Goal: Task Accomplishment & Management: Manage account settings

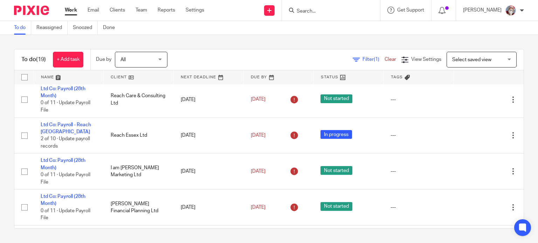
scroll to position [294, 0]
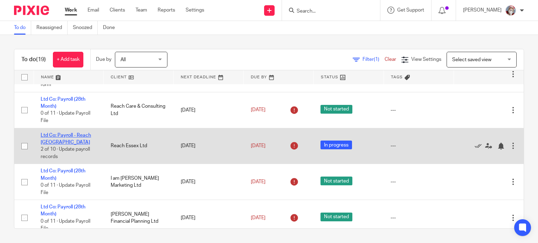
click at [60, 137] on link "Ltd Co: Payroll - Reach [GEOGRAPHIC_DATA]" at bounding box center [66, 139] width 50 height 12
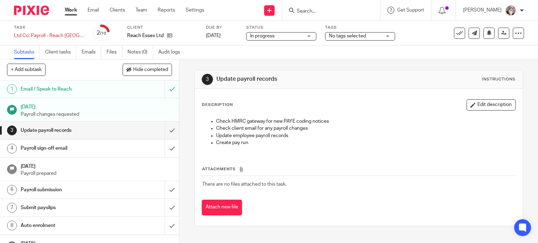
click at [70, 9] on link "Work" at bounding box center [71, 10] width 12 height 7
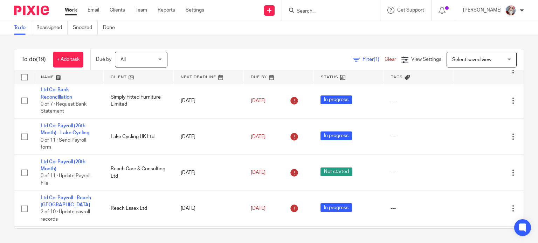
scroll to position [238, 0]
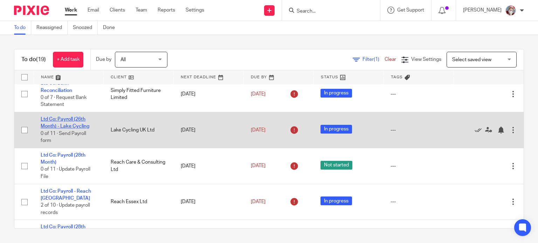
click at [74, 127] on link "Ltd Co: Payroll (26th Month) - Lake Cycling" at bounding box center [65, 123] width 49 height 12
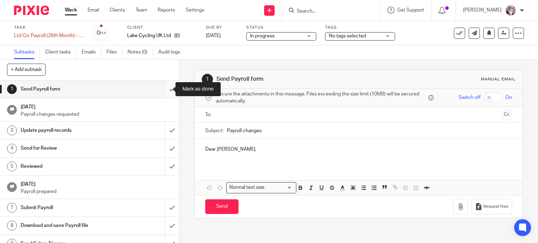
click at [165, 94] on input "submit" at bounding box center [89, 90] width 179 height 18
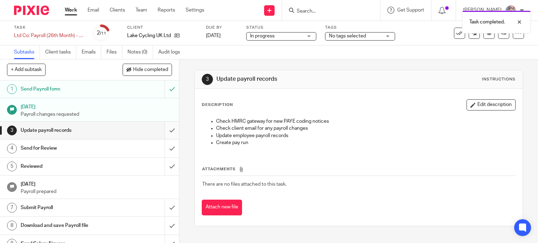
click at [166, 137] on input "submit" at bounding box center [89, 131] width 179 height 18
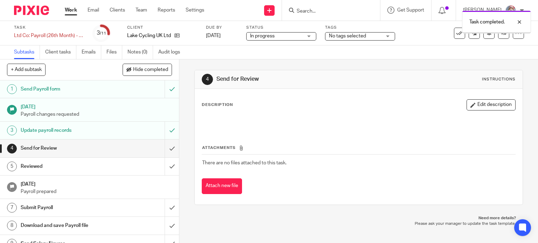
click at [166, 155] on input "submit" at bounding box center [89, 149] width 179 height 18
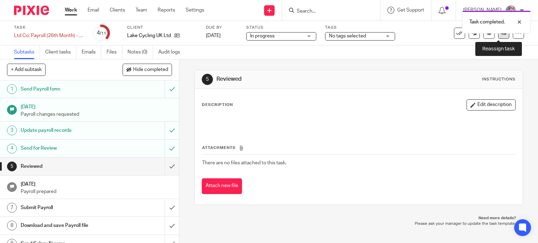
click at [498, 37] on link at bounding box center [503, 33] width 11 height 11
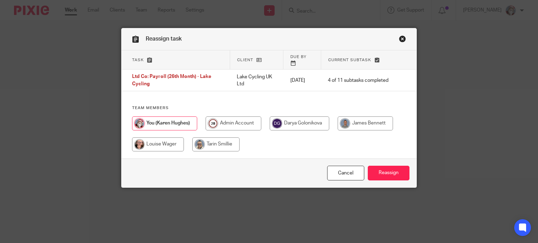
click at [365, 117] on input "radio" at bounding box center [365, 124] width 55 height 14
radio input "true"
click at [383, 172] on input "Reassign" at bounding box center [389, 173] width 42 height 15
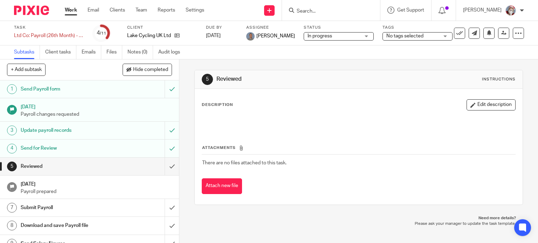
click at [68, 14] on link "Work" at bounding box center [71, 10] width 12 height 7
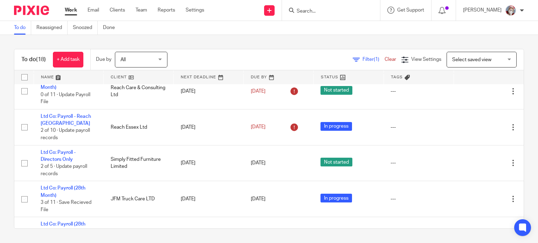
scroll to position [415, 0]
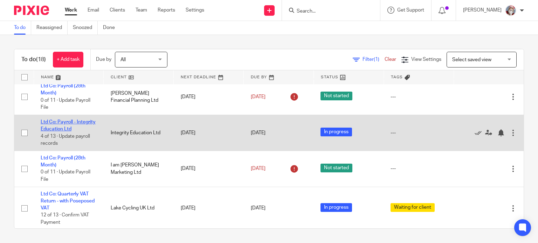
click at [71, 130] on link "Ltd Co: Payroll - Integrity Education Ltd" at bounding box center [68, 126] width 55 height 12
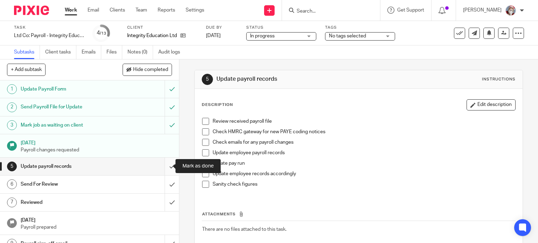
click at [164, 171] on input "submit" at bounding box center [89, 167] width 179 height 18
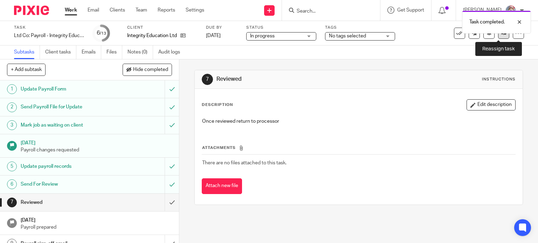
click at [500, 36] on link at bounding box center [503, 33] width 11 height 11
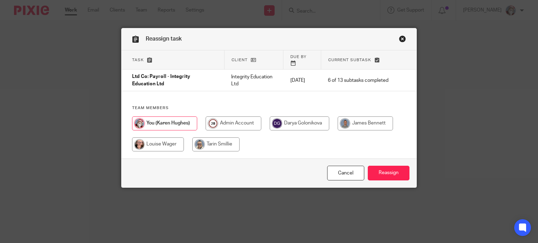
click at [376, 117] on input "radio" at bounding box center [365, 124] width 55 height 14
radio input "true"
click at [384, 171] on input "Reassign" at bounding box center [389, 173] width 42 height 15
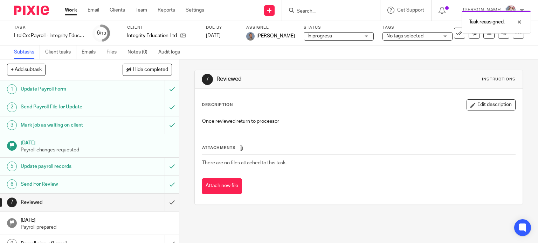
click at [73, 11] on link "Work" at bounding box center [71, 10] width 12 height 7
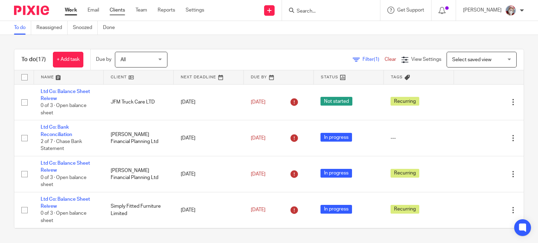
click at [121, 10] on link "Clients" at bounding box center [117, 10] width 15 height 7
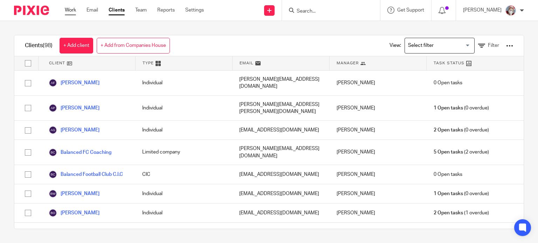
click at [73, 12] on link "Work" at bounding box center [70, 10] width 11 height 7
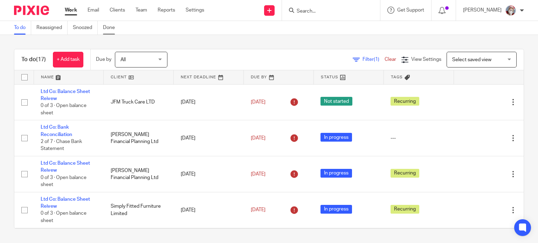
click at [108, 33] on link "Done" at bounding box center [111, 28] width 17 height 14
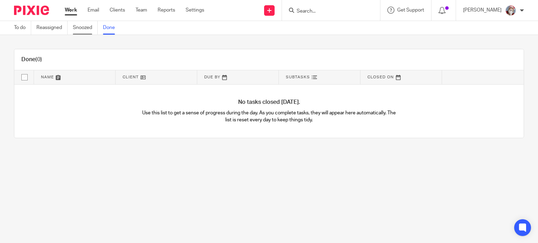
click at [90, 28] on link "Snoozed" at bounding box center [85, 28] width 25 height 14
click at [49, 29] on link "Reassigned" at bounding box center [51, 28] width 31 height 14
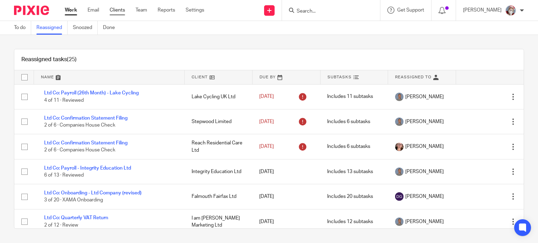
click at [117, 11] on link "Clients" at bounding box center [117, 10] width 15 height 7
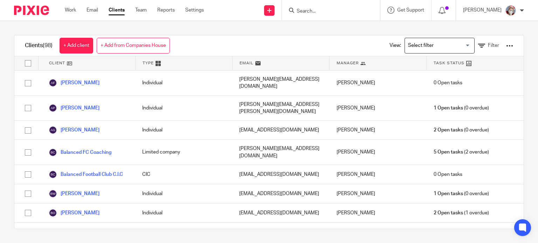
click at [322, 9] on input "Search" at bounding box center [327, 11] width 63 height 6
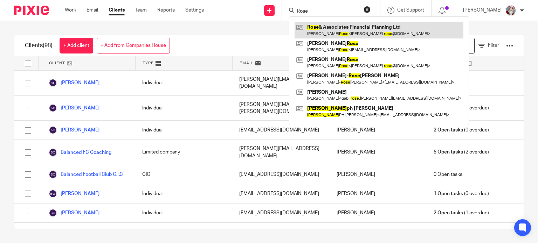
type input "Rose"
click at [318, 30] on link at bounding box center [379, 30] width 169 height 16
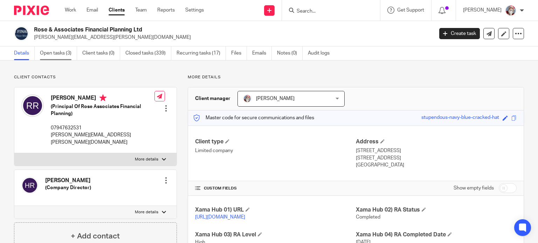
click at [60, 51] on link "Open tasks (3)" at bounding box center [58, 54] width 37 height 14
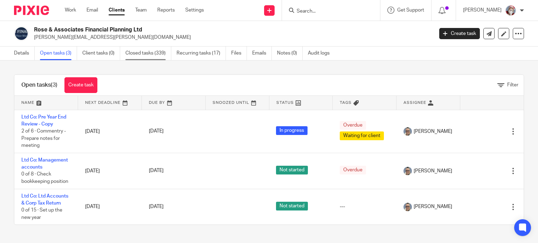
click at [150, 54] on link "Closed tasks (339)" at bounding box center [148, 54] width 46 height 14
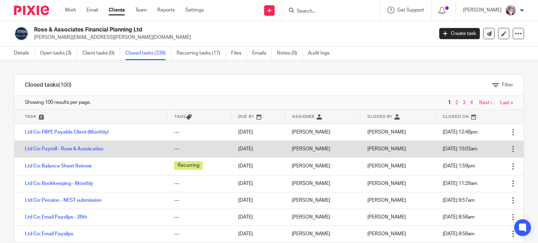
click at [147, 148] on td "Ltd Co: Payroll - Rose & Assoicaties" at bounding box center [90, 149] width 153 height 17
click at [510, 149] on div at bounding box center [513, 149] width 7 height 7
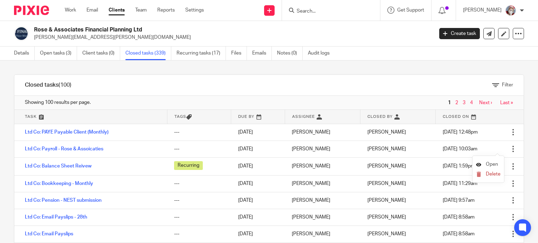
click at [487, 165] on span "Open" at bounding box center [492, 164] width 12 height 5
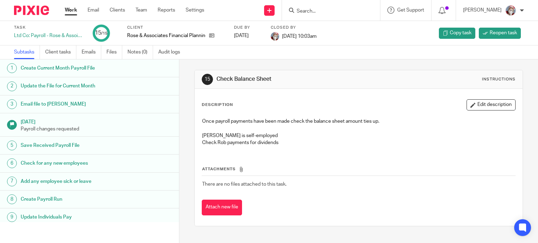
click at [115, 197] on h1 "Create Payroll Run" at bounding box center [71, 199] width 101 height 11
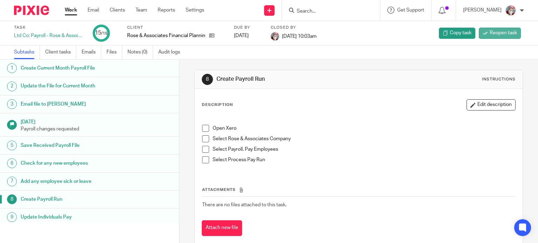
click at [494, 33] on span "Reopen task" at bounding box center [503, 32] width 27 height 7
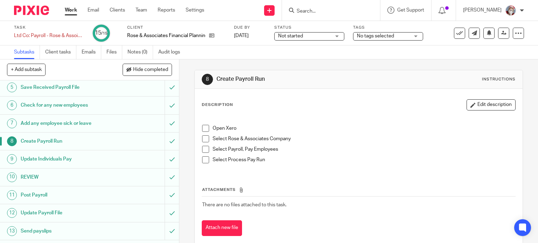
scroll to position [112, 0]
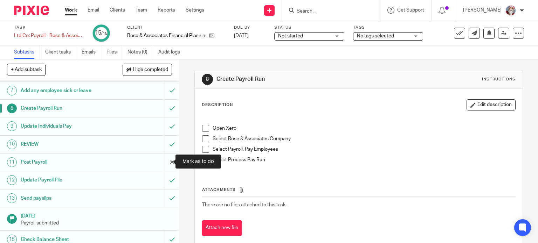
click at [167, 165] on input "submit" at bounding box center [89, 163] width 179 height 18
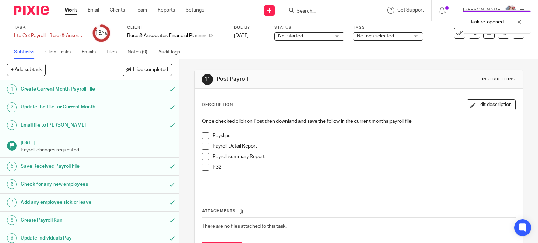
scroll to position [116, 0]
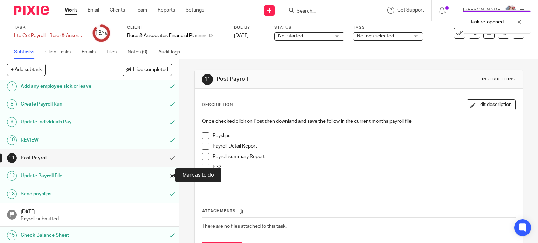
click at [160, 181] on input "submit" at bounding box center [89, 176] width 179 height 18
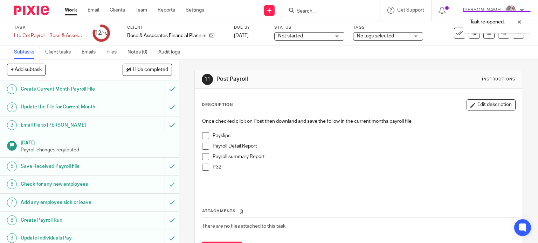
scroll to position [116, 0]
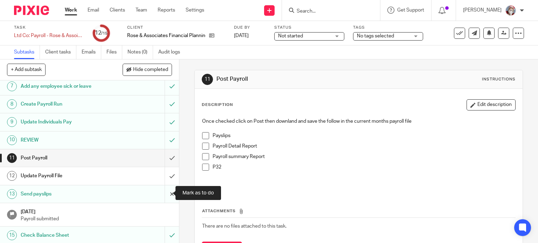
click at [164, 197] on input "submit" at bounding box center [89, 195] width 179 height 18
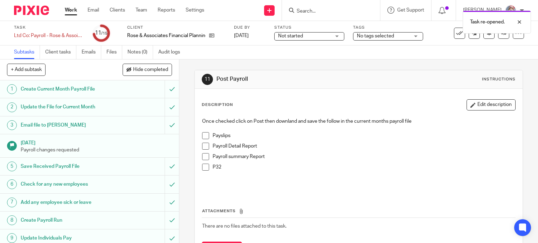
scroll to position [116, 0]
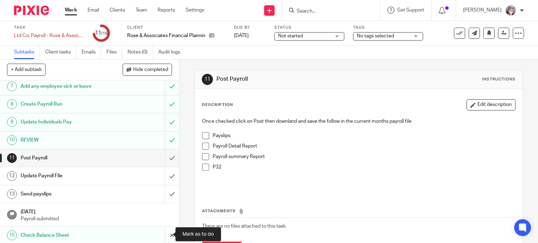
click at [160, 239] on input "submit" at bounding box center [89, 236] width 179 height 18
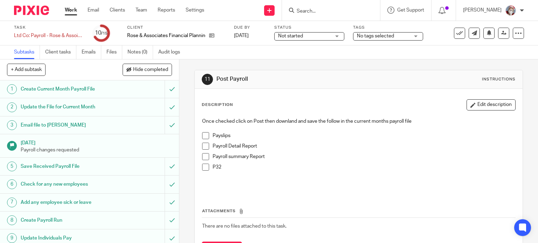
click at [333, 37] on div "Not started Not started" at bounding box center [309, 36] width 70 height 8
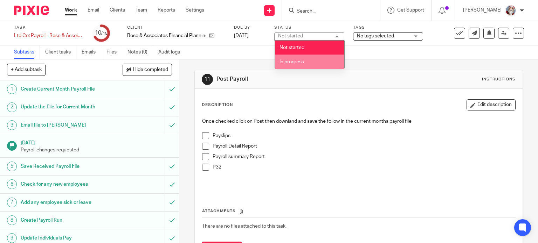
click at [310, 61] on li "In progress" at bounding box center [309, 62] width 69 height 14
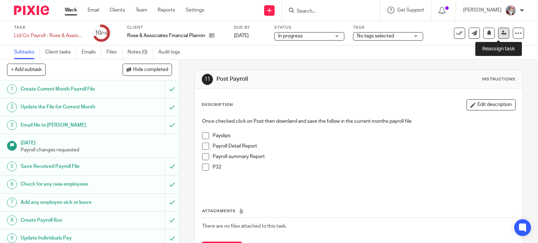
click at [501, 35] on icon at bounding box center [503, 32] width 5 height 5
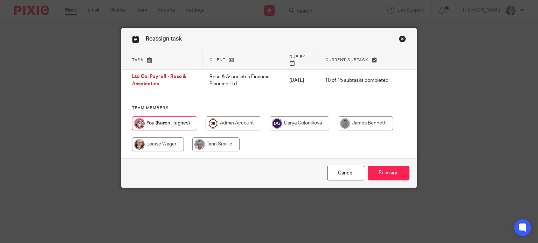
click at [370, 119] on input "radio" at bounding box center [365, 124] width 55 height 14
radio input "true"
click at [388, 169] on input "Reassign" at bounding box center [389, 173] width 42 height 15
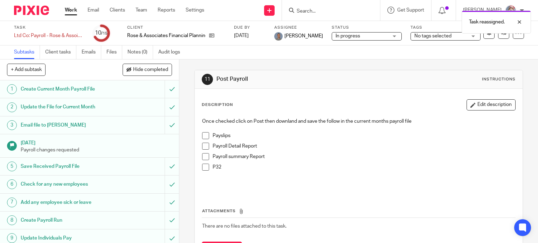
click at [71, 6] on div "Work Email Clients Team Reports Settings Work Email Clients Team Reports Settin…" at bounding box center [136, 10] width 157 height 21
click at [72, 10] on link "Work" at bounding box center [71, 10] width 12 height 7
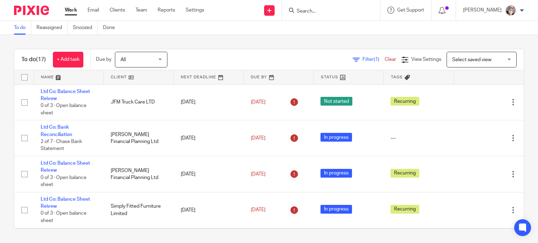
click at [72, 10] on link "Work" at bounding box center [71, 10] width 12 height 7
drag, startPoint x: 0, startPoint y: 0, endPoint x: 72, endPoint y: 10, distance: 72.5
click at [72, 10] on link "Work" at bounding box center [71, 10] width 12 height 7
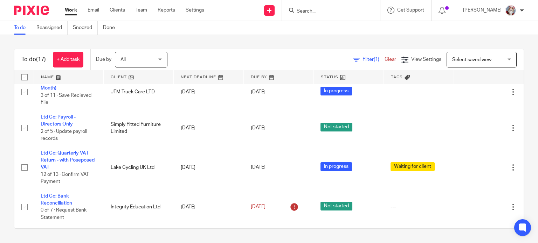
scroll to position [406, 0]
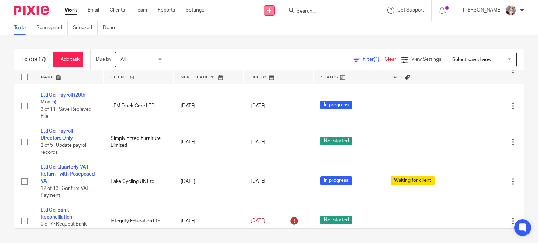
click at [273, 13] on link at bounding box center [269, 10] width 11 height 11
click at [268, 42] on link "Create task" at bounding box center [276, 43] width 43 height 10
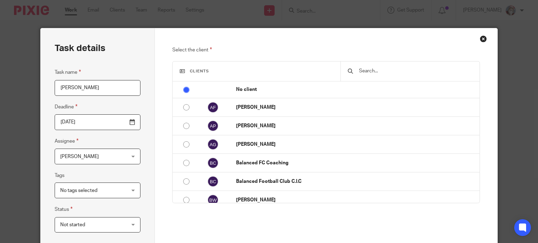
type input "[PERSON_NAME]"
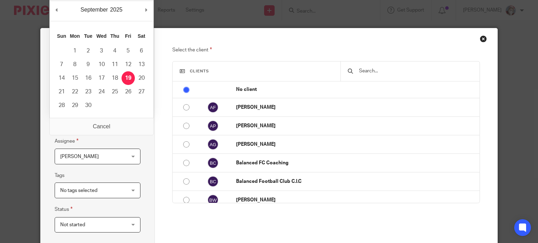
click at [133, 124] on input "[DATE]" at bounding box center [98, 123] width 86 height 16
type input "[DATE]"
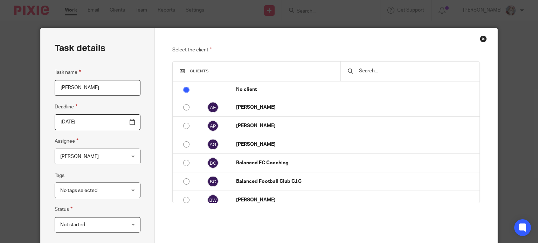
click at [394, 69] on input "text" at bounding box center [415, 71] width 114 height 8
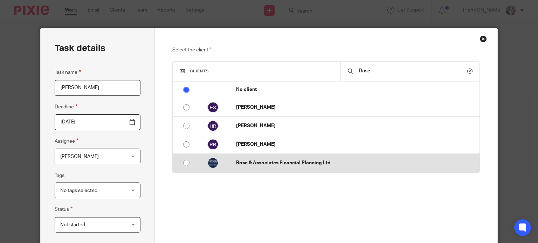
type input "Rose"
click at [183, 162] on input "radio" at bounding box center [186, 163] width 13 height 13
radio input "false"
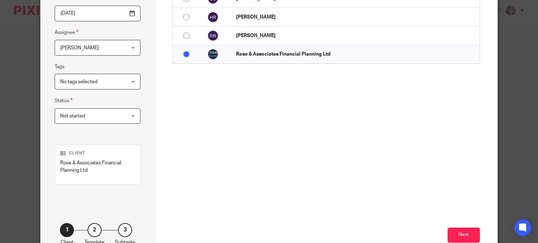
scroll to position [112, 0]
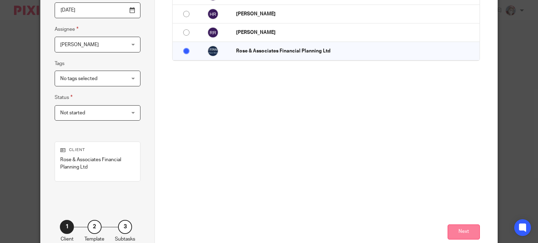
click at [464, 231] on button "Next" at bounding box center [464, 232] width 32 height 15
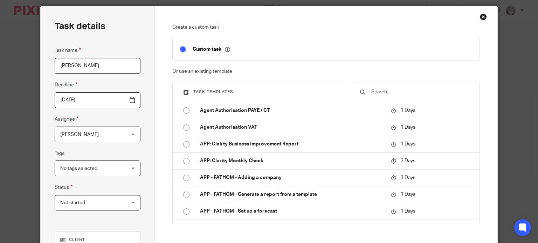
scroll to position [19, 0]
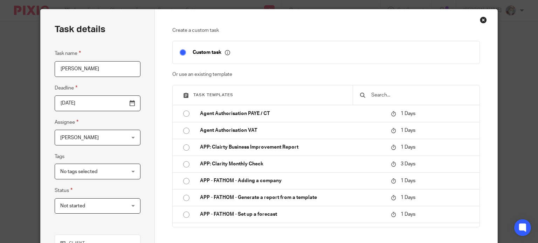
click at [409, 92] on input "text" at bounding box center [422, 95] width 102 height 8
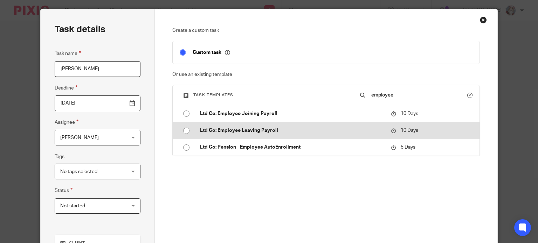
type input "employee"
click at [287, 126] on td "Ltd Co: Employee Leaving Payroll" at bounding box center [290, 130] width 194 height 17
type input "2025-09-29"
checkbox input "false"
radio input "true"
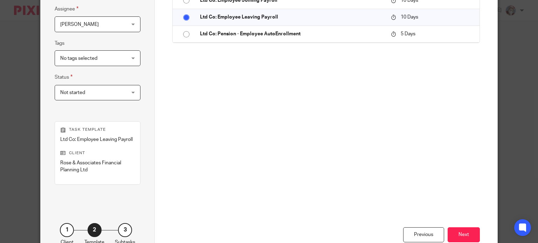
scroll to position [145, 0]
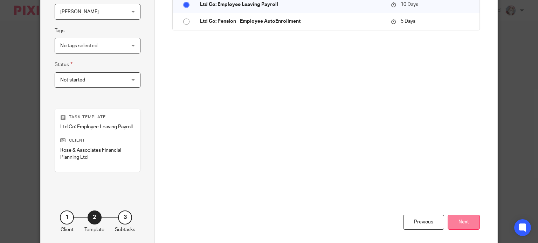
click at [462, 220] on button "Next" at bounding box center [464, 222] width 32 height 15
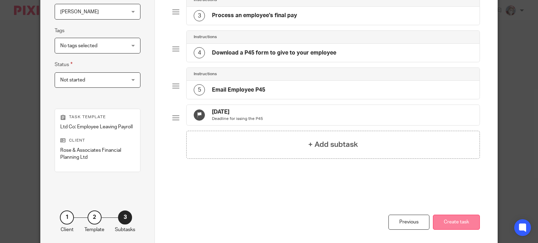
click at [450, 220] on button "Create task" at bounding box center [456, 222] width 47 height 15
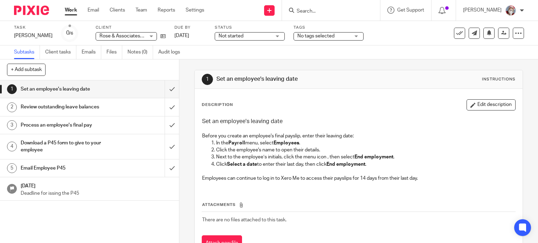
click at [70, 11] on link "Work" at bounding box center [71, 10] width 12 height 7
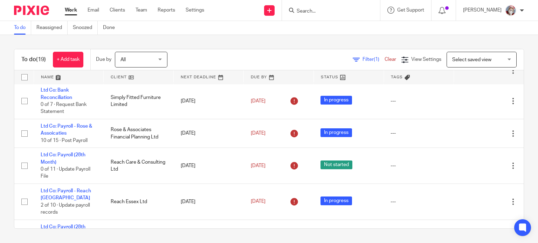
scroll to position [266, 0]
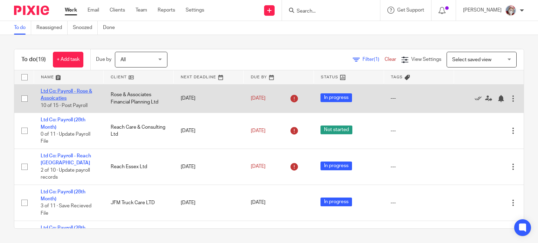
click at [51, 100] on link "Ltd Co: Payroll - Rose & Assoicaties" at bounding box center [66, 95] width 51 height 12
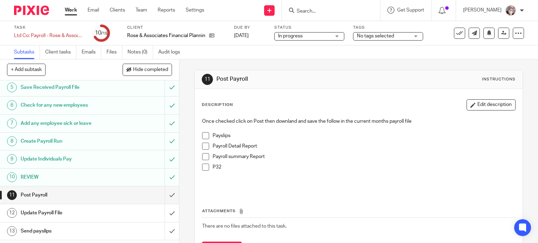
scroll to position [116, 0]
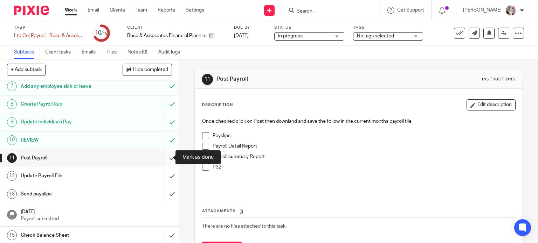
click at [165, 162] on input "submit" at bounding box center [89, 159] width 179 height 18
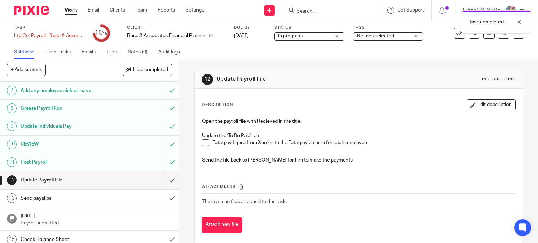
scroll to position [116, 0]
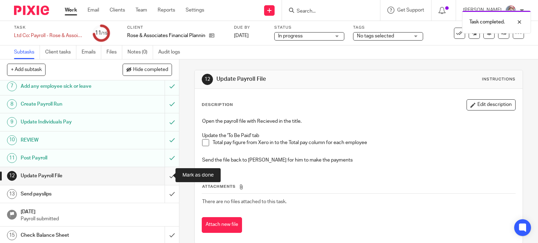
click at [161, 181] on input "submit" at bounding box center [89, 176] width 179 height 18
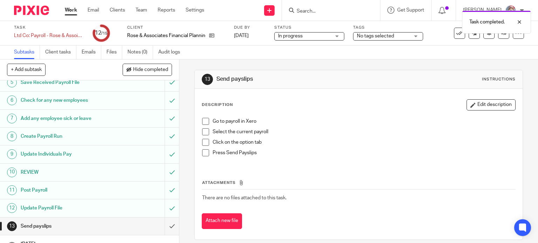
scroll to position [116, 0]
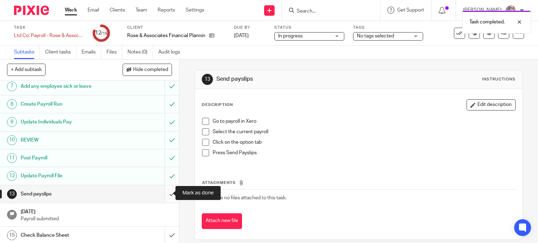
click at [164, 201] on input "submit" at bounding box center [89, 195] width 179 height 18
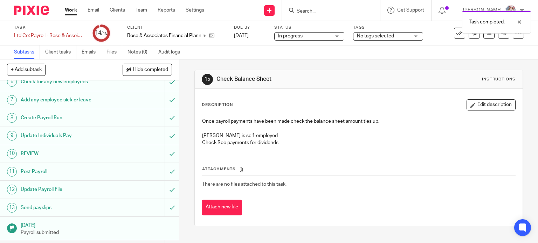
scroll to position [116, 0]
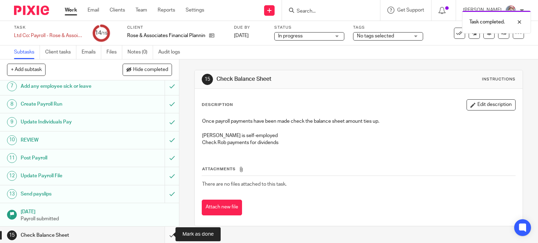
click at [171, 238] on input "submit" at bounding box center [89, 236] width 179 height 18
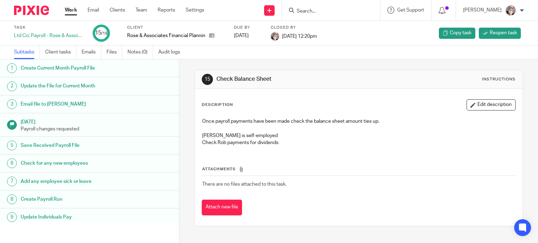
click at [171, 238] on div "1 Create Current Month Payroll File 2 Update the File for Current Month 3 Email…" at bounding box center [89, 152] width 179 height 184
click at [264, 232] on div "15 Check Balance Sheet Instructions Description Edit description Once payroll p…" at bounding box center [358, 149] width 329 height 178
